Goal: Task Accomplishment & Management: Manage account settings

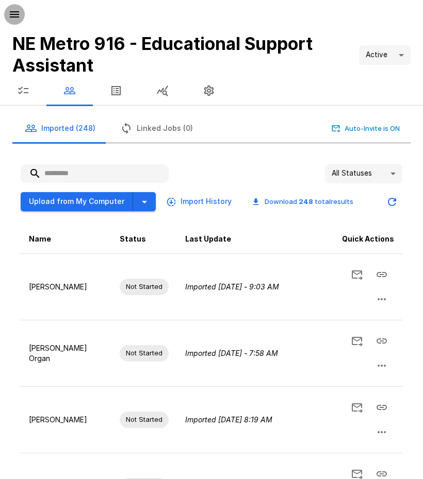
click at [15, 14] on icon "button" at bounding box center [14, 14] width 9 height 6
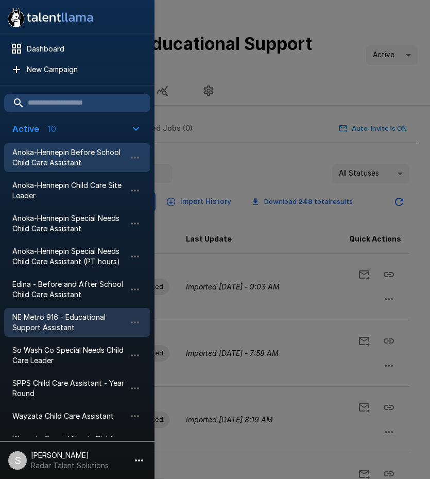
click at [61, 159] on span "Anoka-Hennepin Before School Child Care Assistant" at bounding box center [68, 157] width 113 height 21
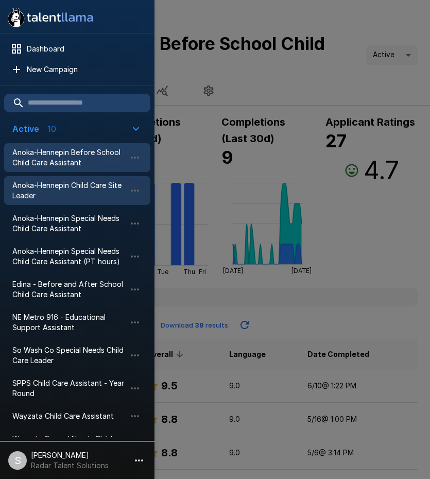
click at [56, 191] on span "Anoka-Hennepin Child Care Site Leader" at bounding box center [68, 190] width 113 height 21
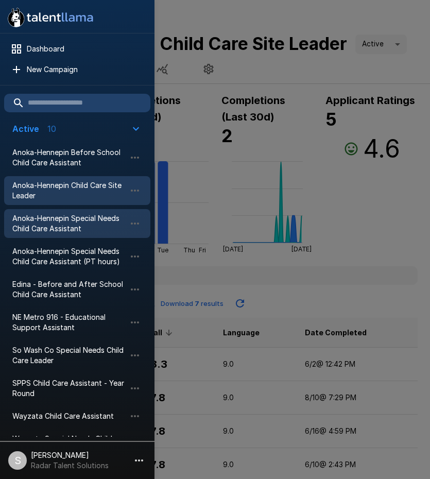
click at [53, 228] on span "Anoka-Hennepin Special Needs Child Care Assistant" at bounding box center [68, 223] width 113 height 21
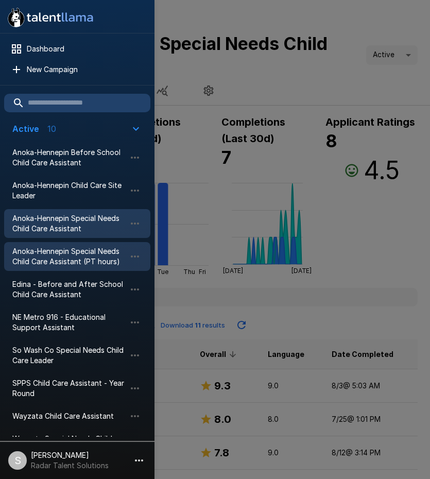
click at [54, 260] on span "Anoka-Hennepin Special Needs Child Care Assistant (PT hours)" at bounding box center [68, 256] width 113 height 21
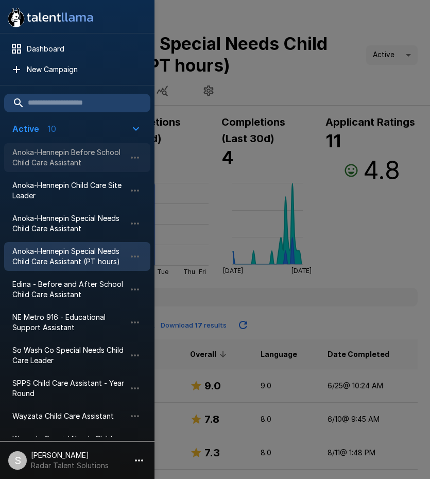
click at [55, 160] on span "Anoka-Hennepin Before School Child Care Assistant" at bounding box center [68, 157] width 113 height 21
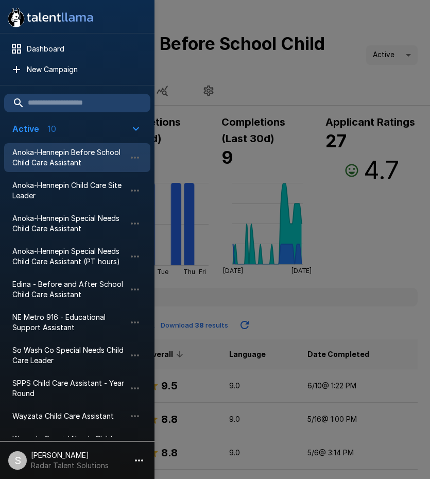
click at [302, 86] on div at bounding box center [215, 239] width 430 height 479
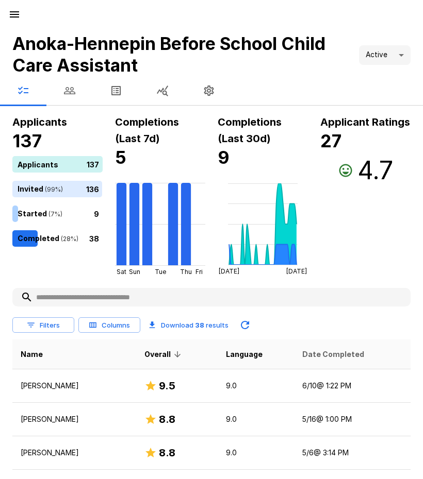
click at [309, 359] on span "Date Completed" at bounding box center [333, 354] width 62 height 12
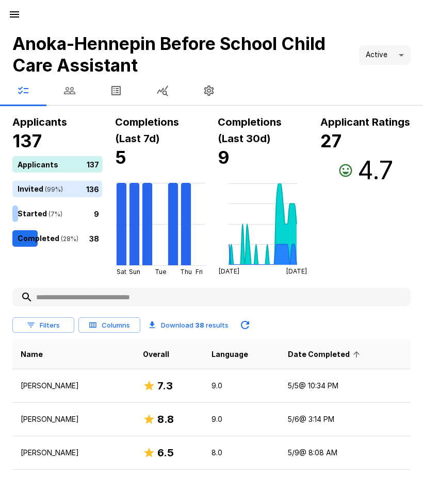
click at [309, 359] on span "Date Completed" at bounding box center [325, 354] width 75 height 12
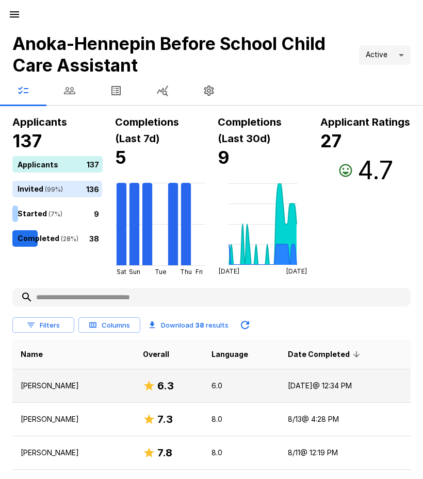
click at [42, 385] on p "[PERSON_NAME]" at bounding box center [74, 386] width 106 height 10
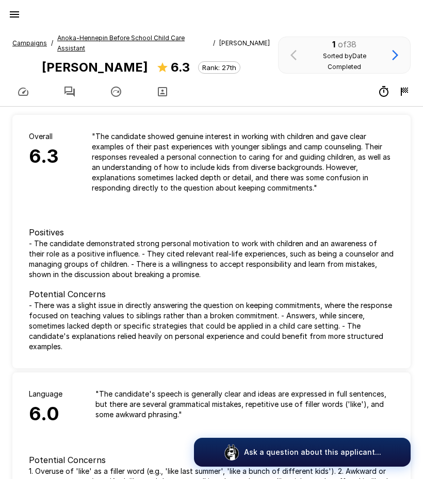
click at [65, 86] on icon "button" at bounding box center [69, 92] width 12 height 12
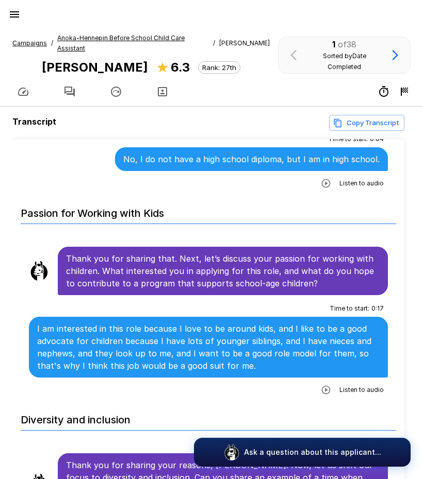
scroll to position [464, 0]
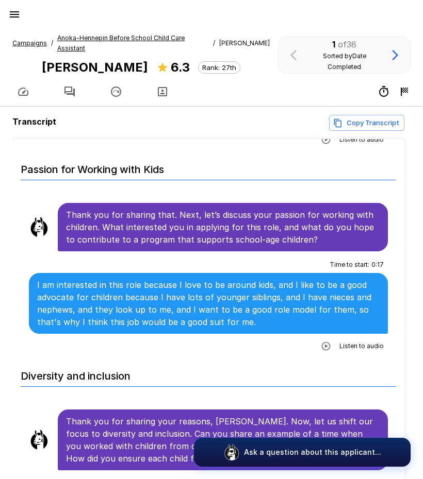
click at [321, 341] on icon "button" at bounding box center [326, 346] width 10 height 10
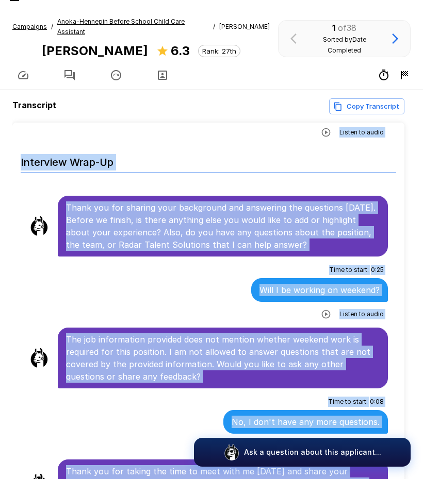
scroll to position [66, 0]
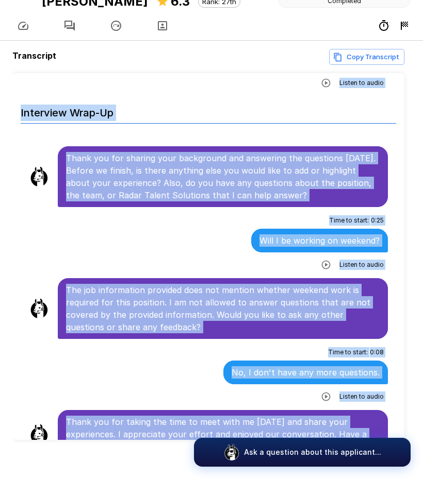
drag, startPoint x: 66, startPoint y: 195, endPoint x: 302, endPoint y: 414, distance: 321.3
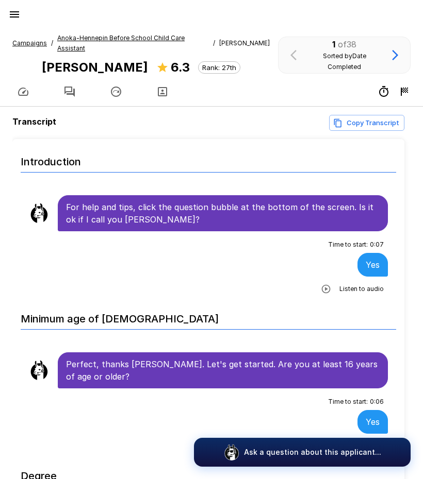
click at [126, 37] on u "Anoka-Hennepin Before School Child Care Assistant" at bounding box center [120, 43] width 127 height 18
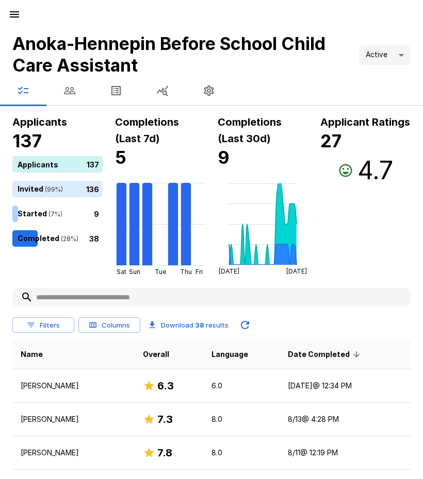
click at [62, 90] on button "button" at bounding box center [69, 90] width 46 height 29
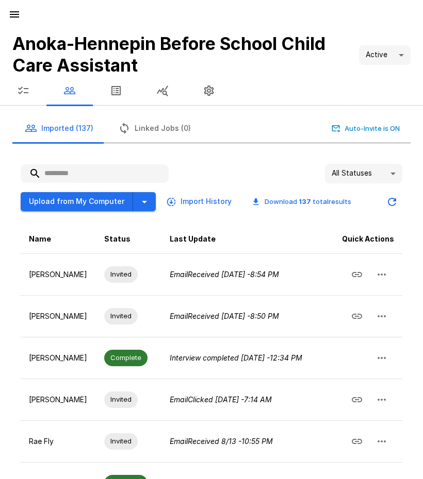
click at [75, 173] on input "text" at bounding box center [95, 173] width 148 height 19
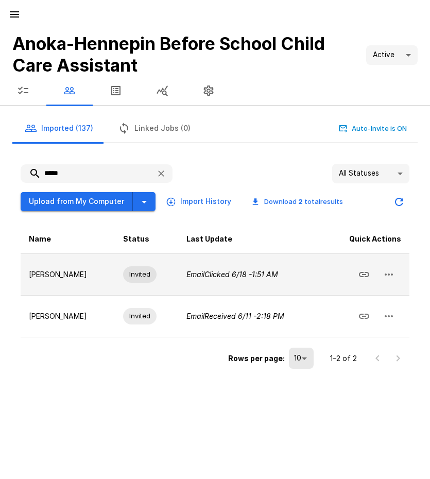
type input "*****"
click at [392, 273] on icon "button" at bounding box center [389, 275] width 12 height 12
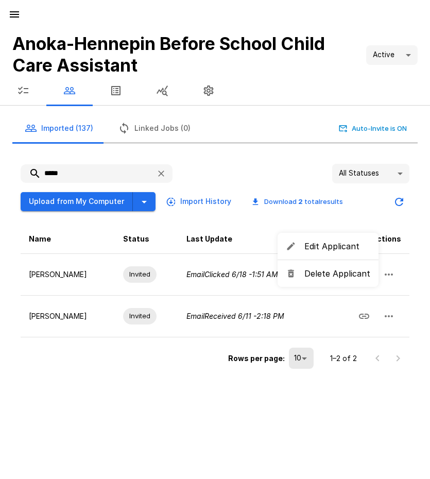
click at [345, 274] on span "Delete Applicant" at bounding box center [338, 274] width 66 height 12
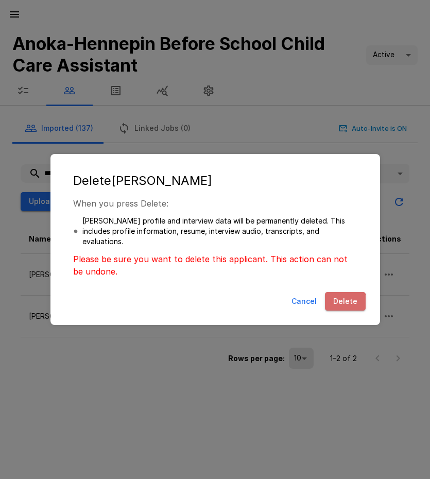
click at [345, 304] on button "Delete" at bounding box center [345, 301] width 41 height 19
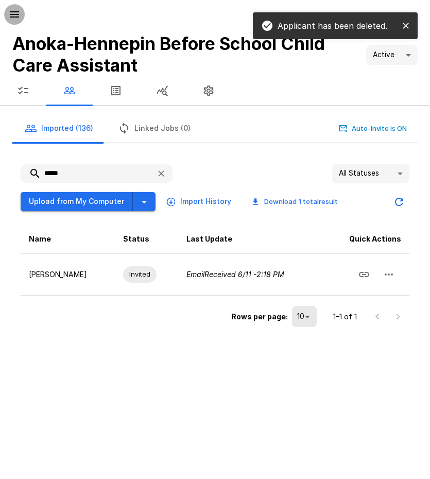
click at [19, 13] on icon "button" at bounding box center [14, 14] width 12 height 12
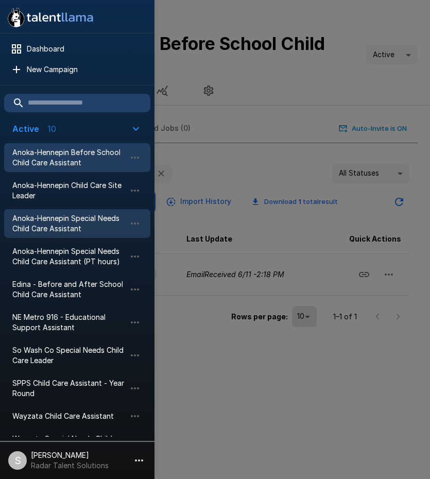
click at [40, 222] on span "Anoka-Hennepin Special Needs Child Care Assistant" at bounding box center [68, 223] width 113 height 21
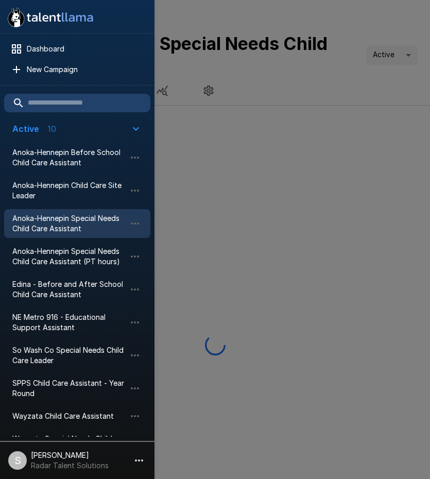
click at [205, 191] on div at bounding box center [215, 239] width 430 height 479
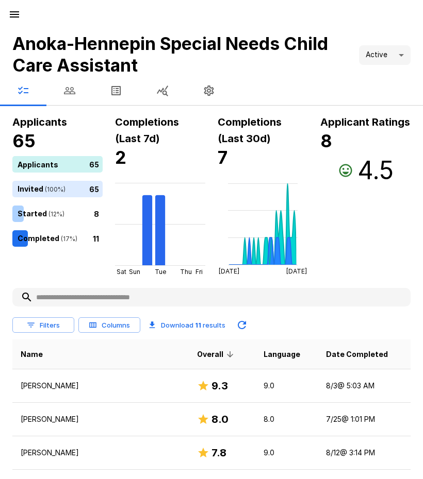
click at [63, 93] on button "button" at bounding box center [69, 90] width 46 height 29
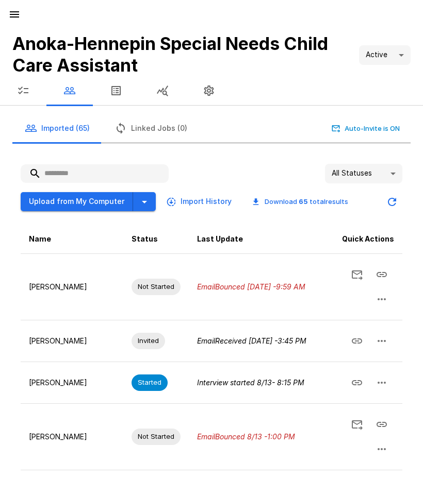
click at [84, 172] on input "text" at bounding box center [95, 173] width 148 height 19
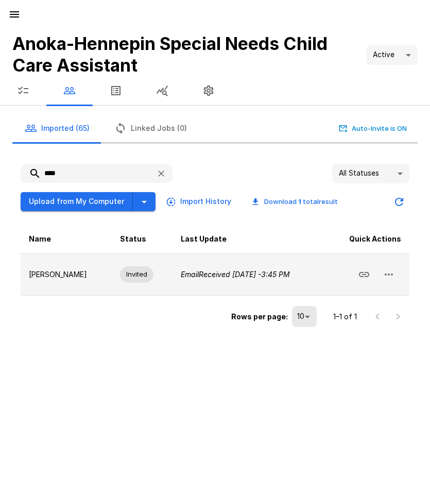
type input "****"
click at [391, 278] on icon "button" at bounding box center [389, 275] width 12 height 12
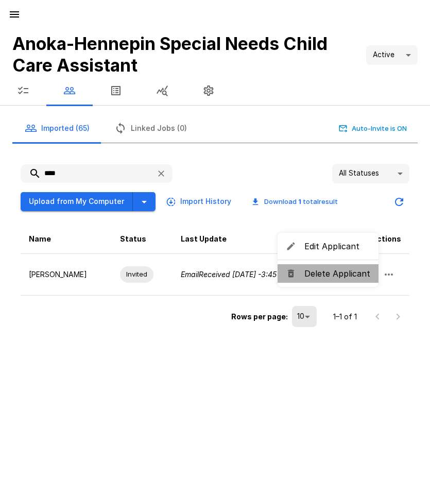
click at [348, 279] on span "Delete Applicant" at bounding box center [338, 274] width 66 height 12
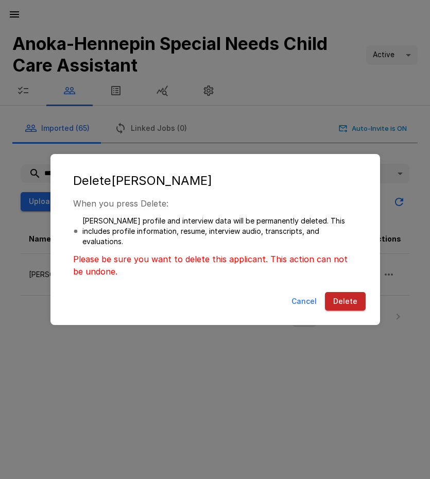
click at [346, 303] on button "Delete" at bounding box center [345, 301] width 41 height 19
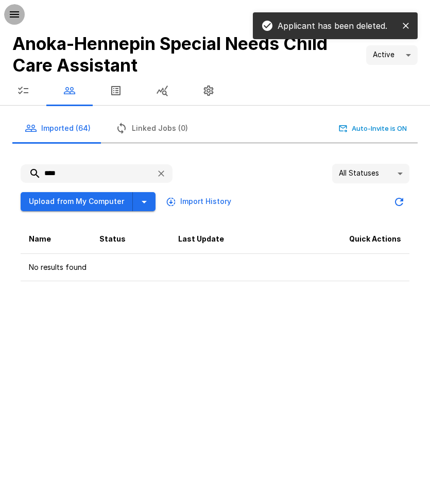
click at [15, 15] on icon "button" at bounding box center [14, 14] width 9 height 6
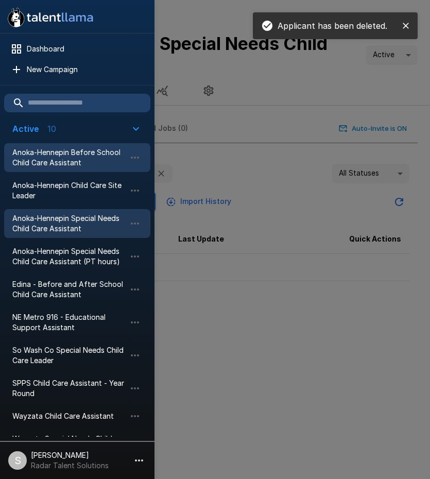
click at [49, 157] on span "Anoka-Hennepin Before School Child Care Assistant" at bounding box center [68, 157] width 113 height 21
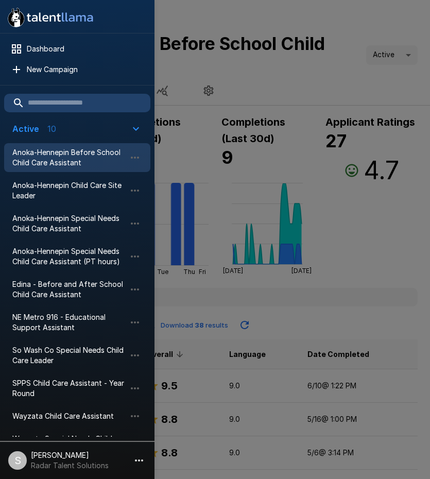
click at [269, 82] on div at bounding box center [215, 239] width 430 height 479
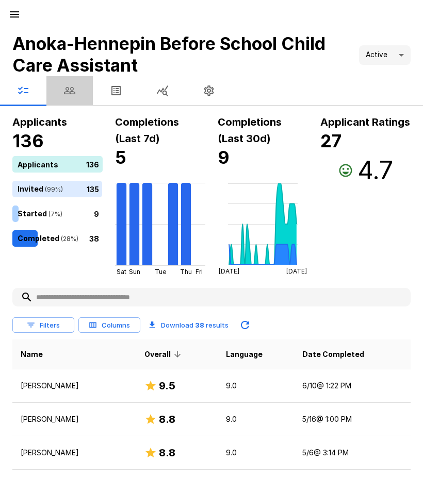
click at [72, 93] on icon "button" at bounding box center [69, 91] width 12 height 12
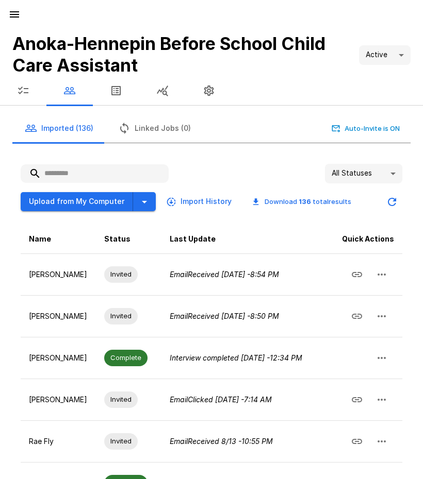
click at [106, 172] on input "text" at bounding box center [95, 173] width 148 height 19
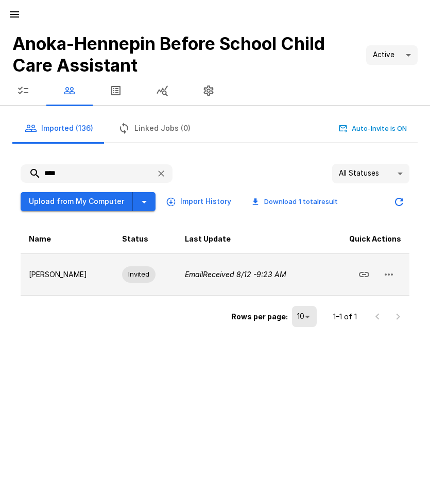
type input "****"
click at [395, 276] on icon "button" at bounding box center [389, 275] width 12 height 12
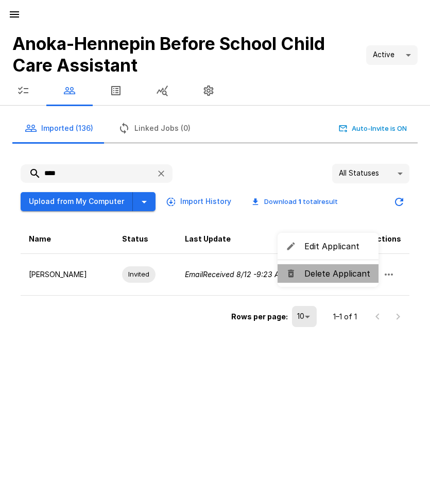
click at [341, 274] on span "Delete Applicant" at bounding box center [338, 274] width 66 height 12
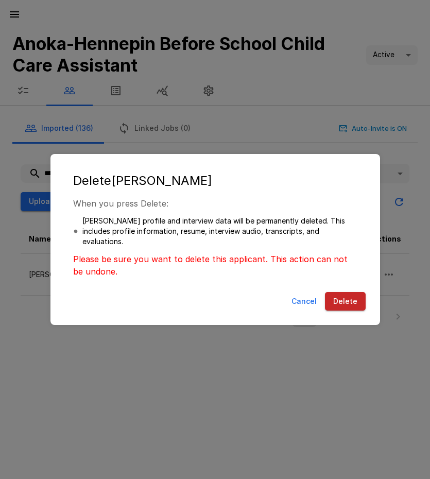
click at [341, 302] on button "Delete" at bounding box center [345, 301] width 41 height 19
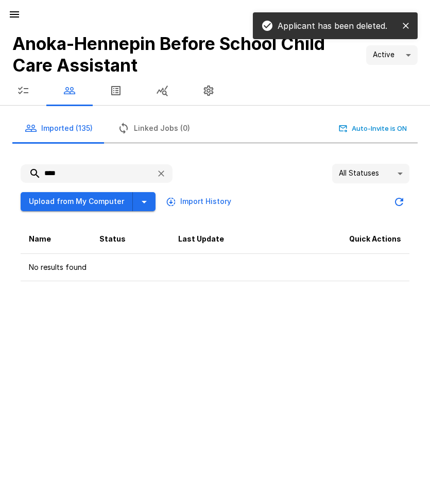
click at [13, 12] on icon "button" at bounding box center [14, 14] width 9 height 6
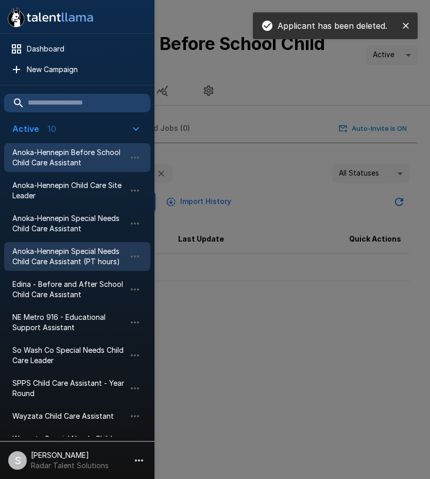
click at [75, 261] on span "Anoka-Hennepin Special Needs Child Care Assistant (PT hours)" at bounding box center [68, 256] width 113 height 21
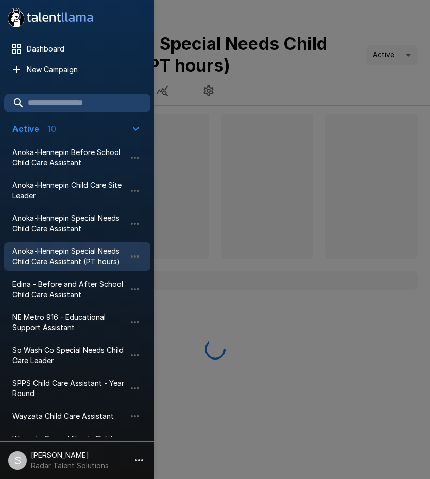
click at [266, 83] on div at bounding box center [215, 239] width 430 height 479
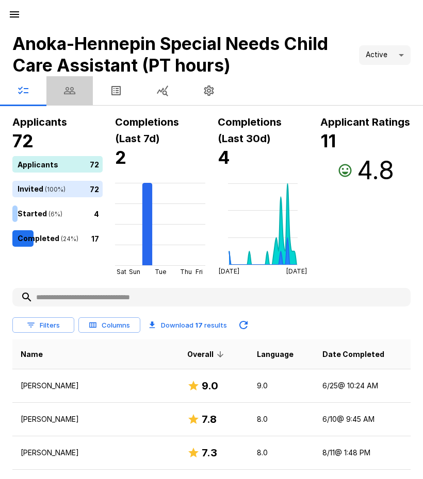
click at [77, 92] on button "button" at bounding box center [69, 90] width 46 height 29
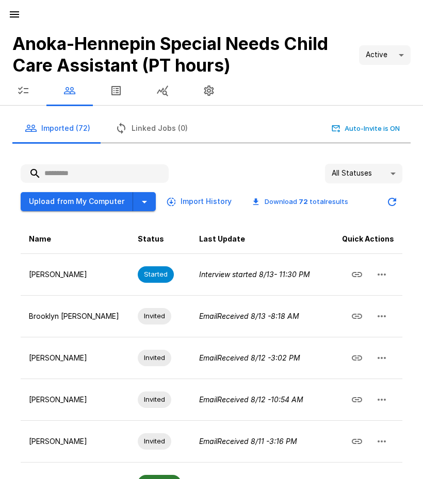
click at [73, 174] on input "text" at bounding box center [95, 173] width 148 height 19
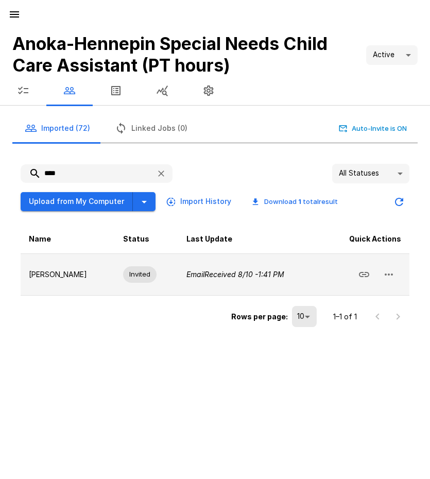
type input "****"
click at [393, 274] on icon "button" at bounding box center [389, 275] width 8 height 2
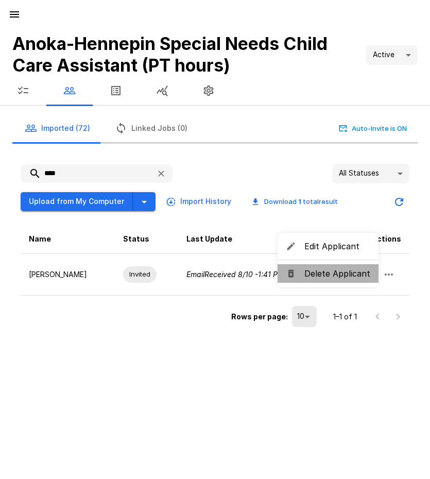
click at [342, 276] on span "Delete Applicant" at bounding box center [338, 274] width 66 height 12
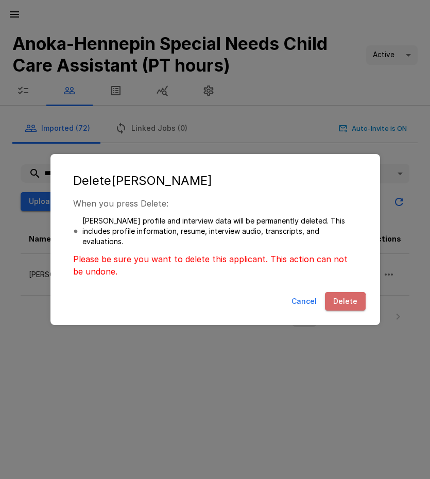
click at [338, 308] on button "Delete" at bounding box center [345, 301] width 41 height 19
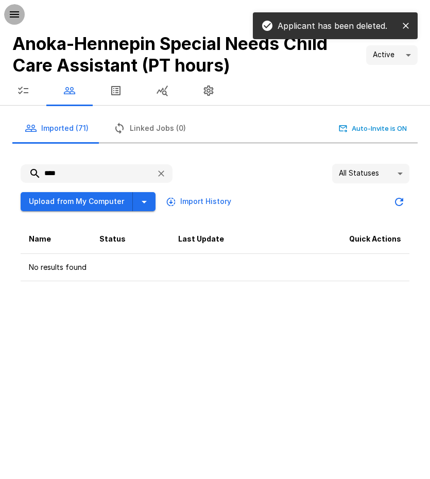
click at [18, 19] on icon "button" at bounding box center [14, 14] width 12 height 12
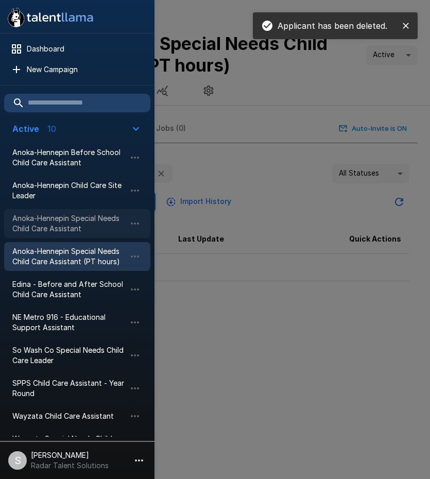
click at [51, 229] on span "Anoka-Hennepin Special Needs Child Care Assistant" at bounding box center [68, 223] width 113 height 21
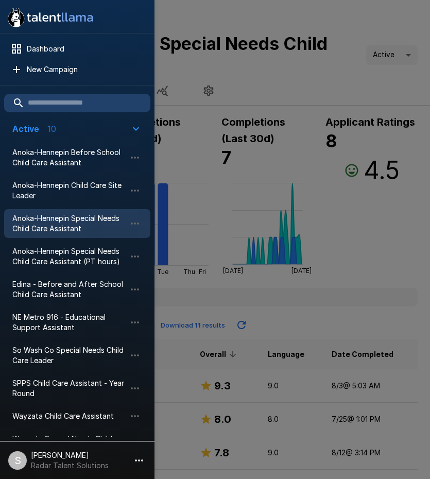
click at [296, 80] on div at bounding box center [215, 239] width 430 height 479
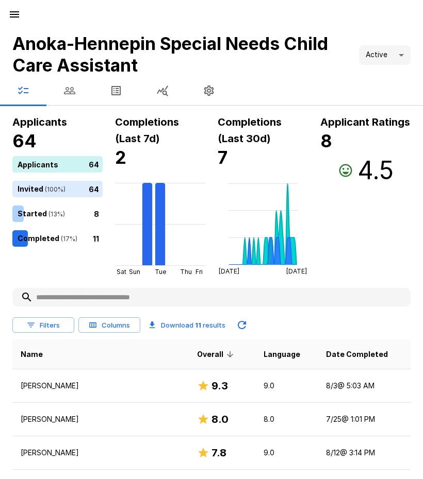
click at [59, 89] on button "button" at bounding box center [69, 90] width 46 height 29
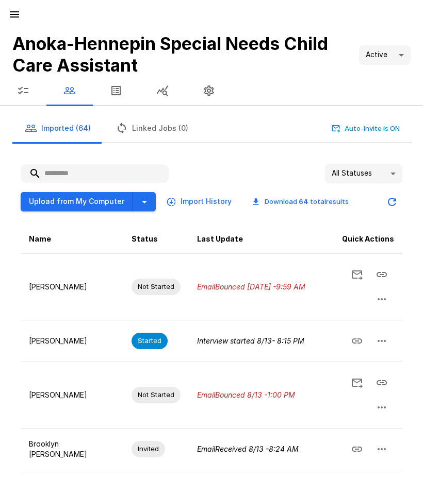
click at [70, 176] on input "text" at bounding box center [95, 173] width 148 height 19
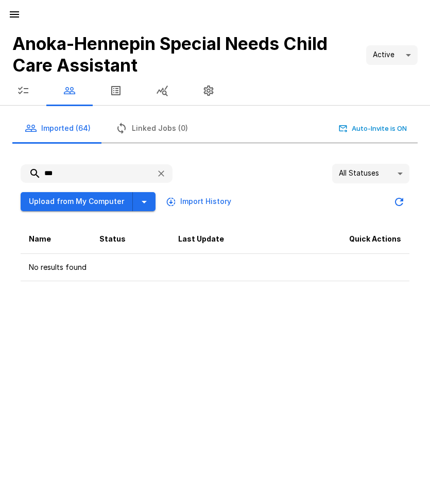
type input "***"
click at [20, 13] on icon "button" at bounding box center [14, 14] width 12 height 12
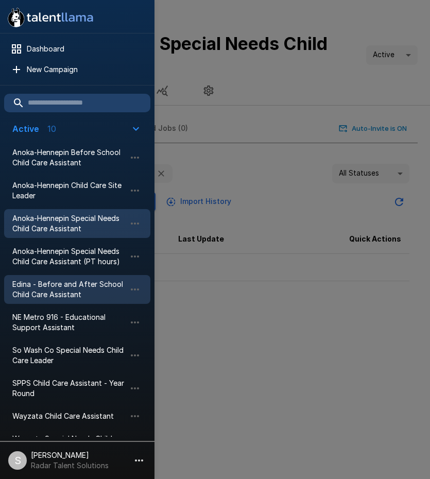
click at [47, 292] on span "Edina - Before and After School Child Care Assistant" at bounding box center [68, 289] width 113 height 21
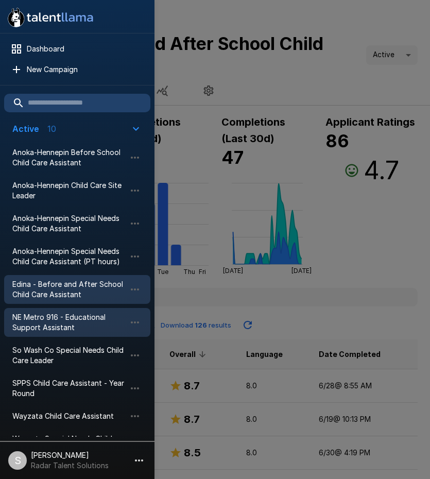
click at [46, 321] on span "NE Metro 916 - Educational Support Assistant" at bounding box center [68, 322] width 113 height 21
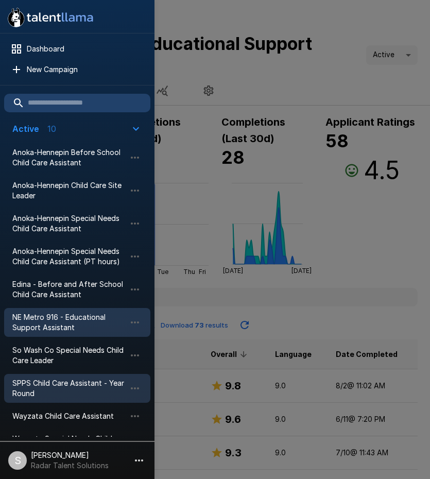
click at [41, 387] on span "SPPS Child Care Assistant - Year Round" at bounding box center [68, 388] width 113 height 21
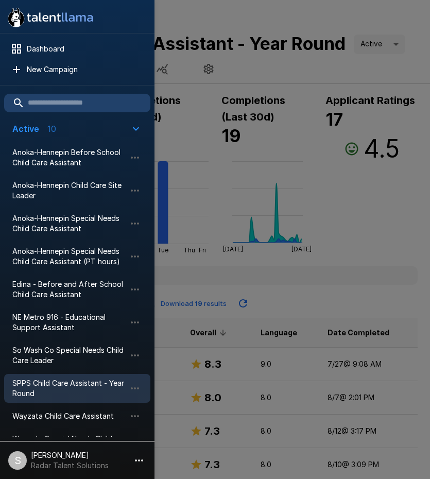
click at [279, 300] on div at bounding box center [215, 239] width 430 height 479
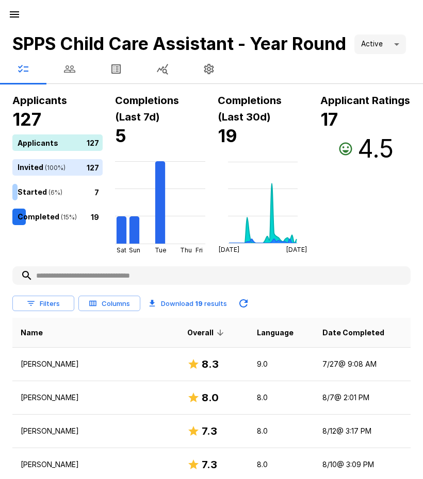
click at [166, 55] on h4 "SPPS Child Care Assistant - Year Round" at bounding box center [178, 44] width 333 height 22
click at [70, 75] on icon "button" at bounding box center [69, 69] width 12 height 12
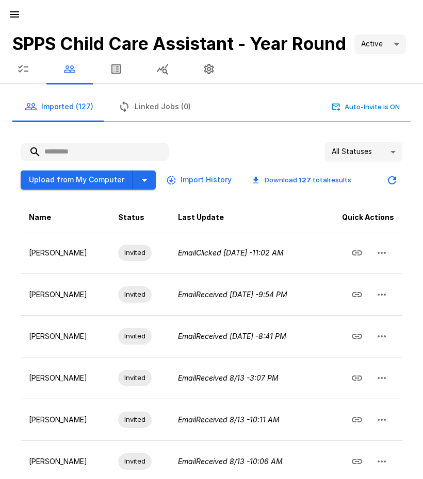
click at [79, 161] on input "text" at bounding box center [95, 152] width 148 height 19
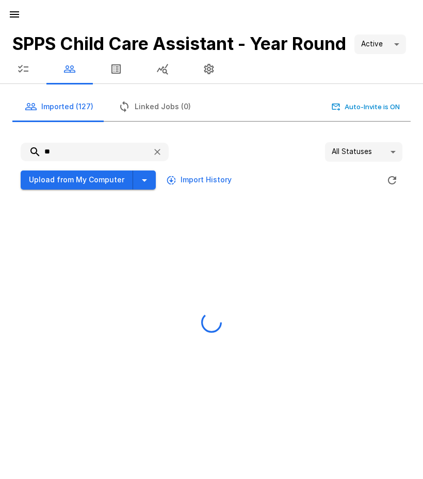
type input "*"
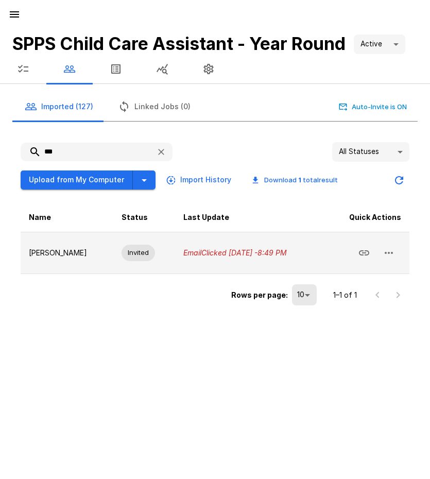
click at [387, 254] on icon "button" at bounding box center [389, 253] width 12 height 12
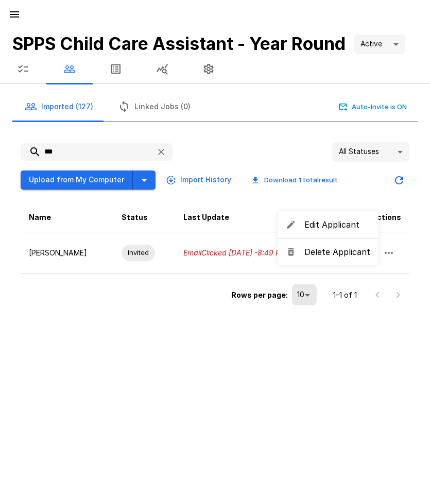
click at [341, 256] on span "Delete Applicant" at bounding box center [338, 252] width 66 height 12
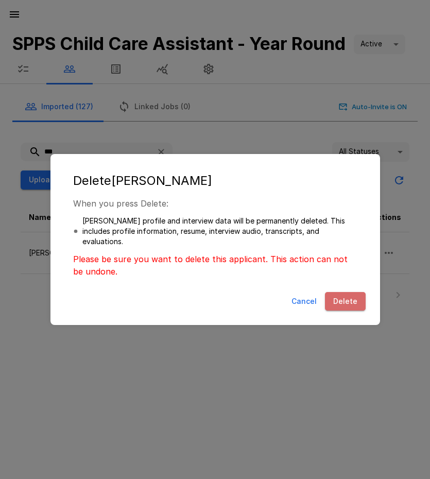
click at [347, 299] on button "Delete" at bounding box center [345, 301] width 41 height 19
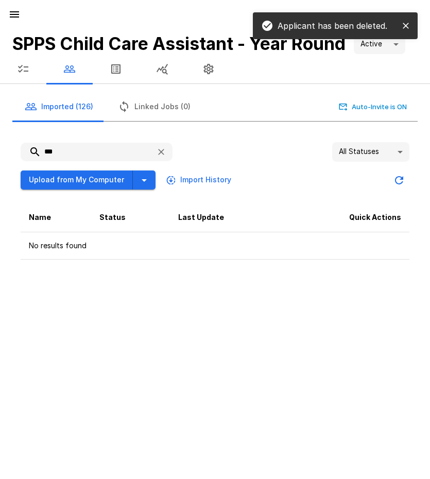
click at [12, 154] on div "*** All Statuses ** Upload from My Computer Import History Name Status Last Upd…" at bounding box center [211, 197] width 414 height 142
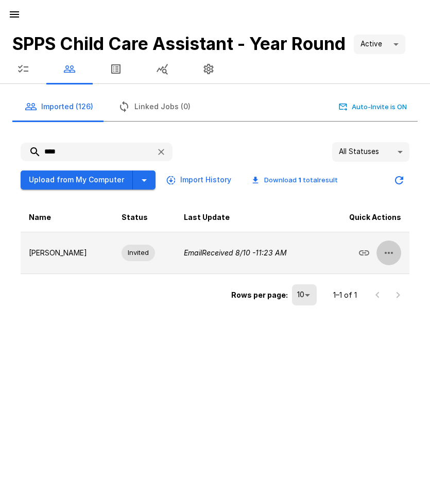
click at [399, 251] on button "button" at bounding box center [389, 253] width 25 height 25
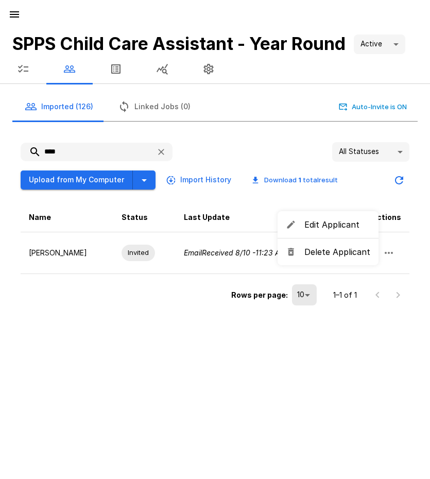
click at [333, 249] on span "Delete Applicant" at bounding box center [338, 252] width 66 height 12
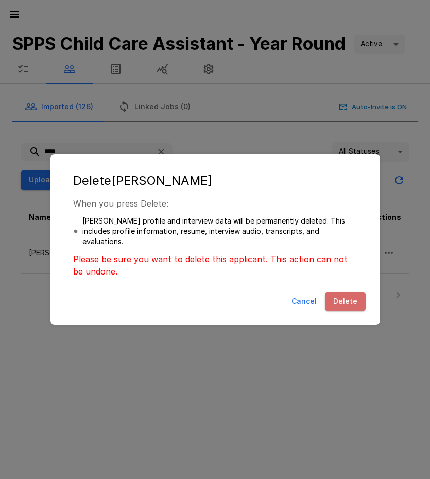
click at [348, 302] on button "Delete" at bounding box center [345, 301] width 41 height 19
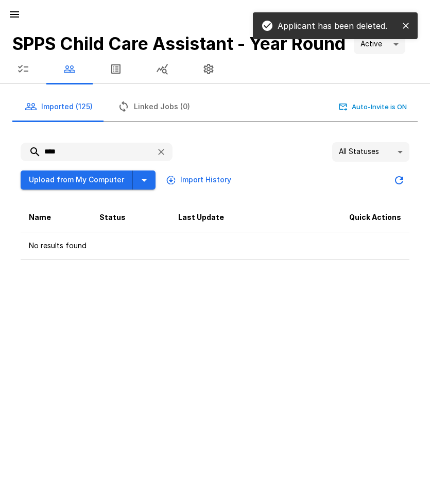
drag, startPoint x: 29, startPoint y: 151, endPoint x: 23, endPoint y: 152, distance: 6.2
click at [23, 152] on input "****" at bounding box center [84, 152] width 127 height 19
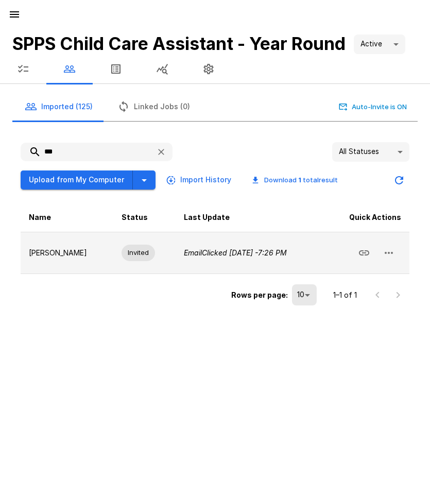
click at [390, 254] on icon "button" at bounding box center [389, 253] width 12 height 12
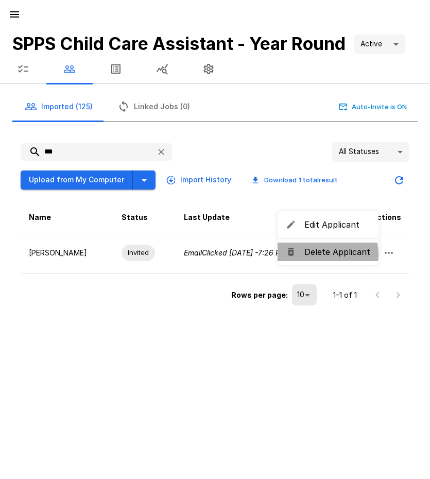
click at [322, 255] on span "Delete Applicant" at bounding box center [338, 252] width 66 height 12
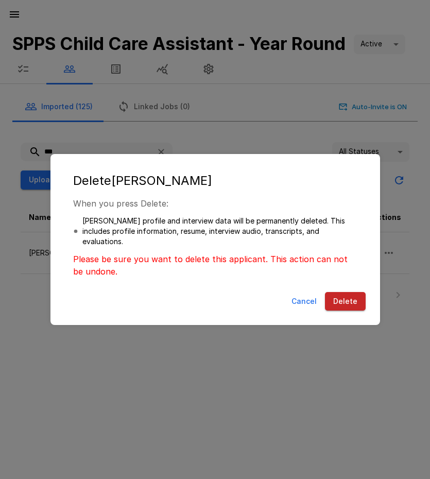
drag, startPoint x: 345, startPoint y: 303, endPoint x: 335, endPoint y: 287, distance: 18.7
click at [345, 303] on button "Delete" at bounding box center [345, 301] width 41 height 19
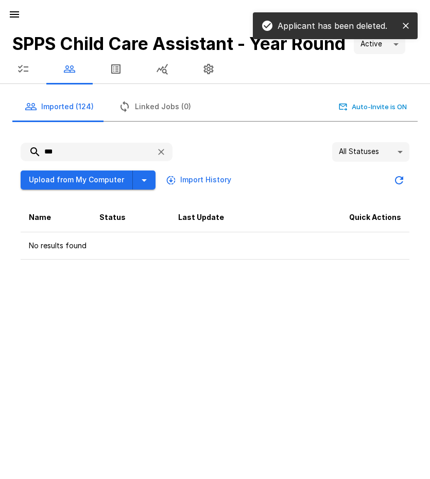
drag, startPoint x: 71, startPoint y: 153, endPoint x: 35, endPoint y: 152, distance: 36.1
click at [35, 152] on input "***" at bounding box center [84, 152] width 127 height 19
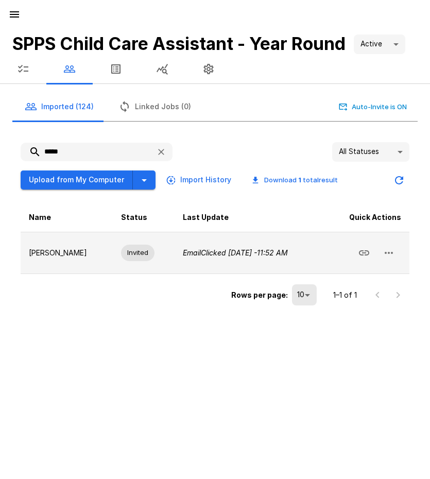
click at [392, 249] on icon "button" at bounding box center [389, 253] width 12 height 12
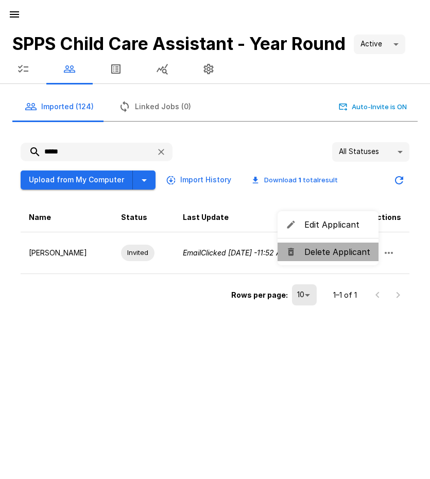
click at [341, 256] on span "Delete Applicant" at bounding box center [338, 252] width 66 height 12
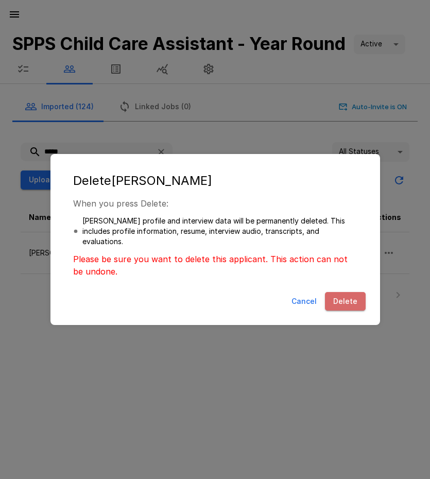
click at [353, 303] on button "Delete" at bounding box center [345, 301] width 41 height 19
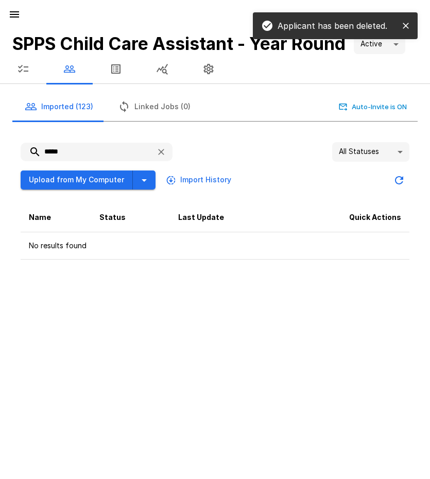
drag, startPoint x: 74, startPoint y: 152, endPoint x: 33, endPoint y: 151, distance: 40.7
click at [33, 151] on input "*****" at bounding box center [84, 152] width 127 height 19
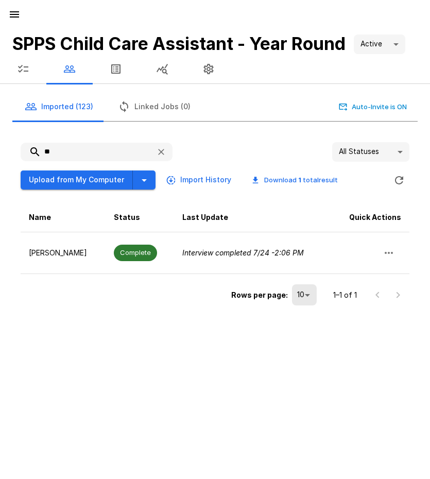
type input "*"
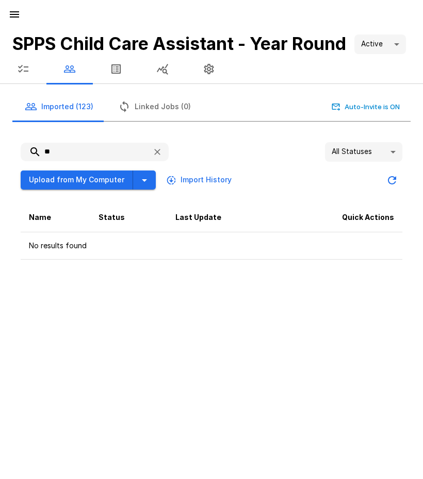
type input "*"
